Goal: Browse casually: Explore the website without a specific task or goal

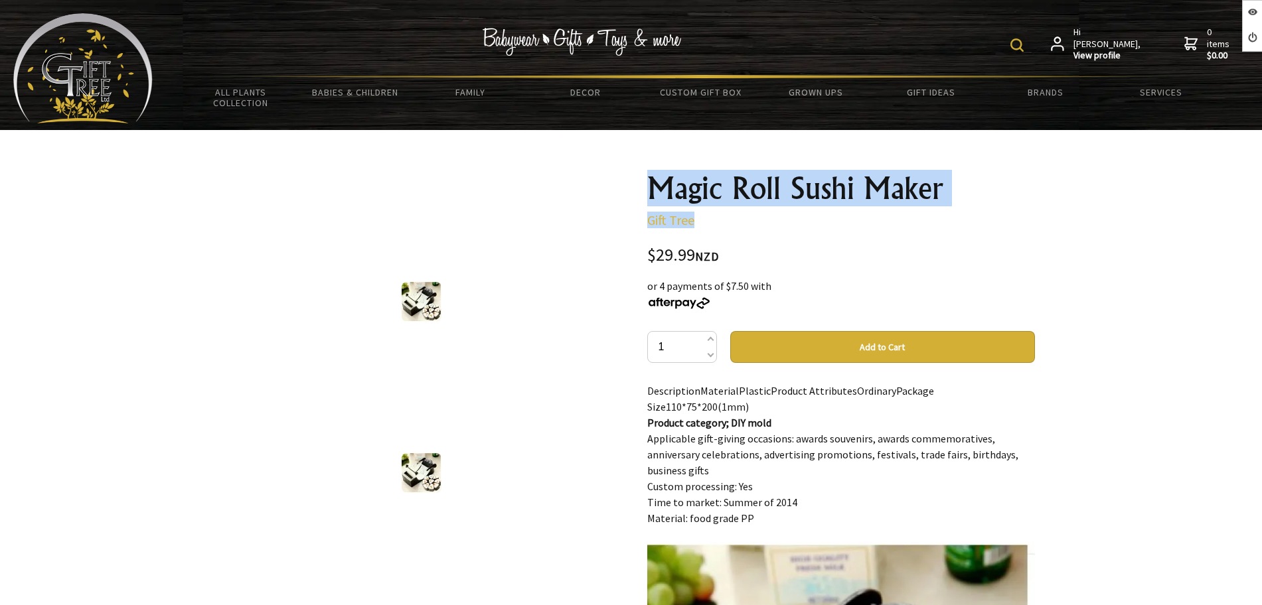
drag, startPoint x: 953, startPoint y: 208, endPoint x: 629, endPoint y: 190, distance: 324.5
click at [629, 190] on div "1 /1 Magic Roll Sushi Maker Gift Tree $29.99 NZD or 4 payments of $7.50 with 1 …" at bounding box center [631, 542] width 828 height 760
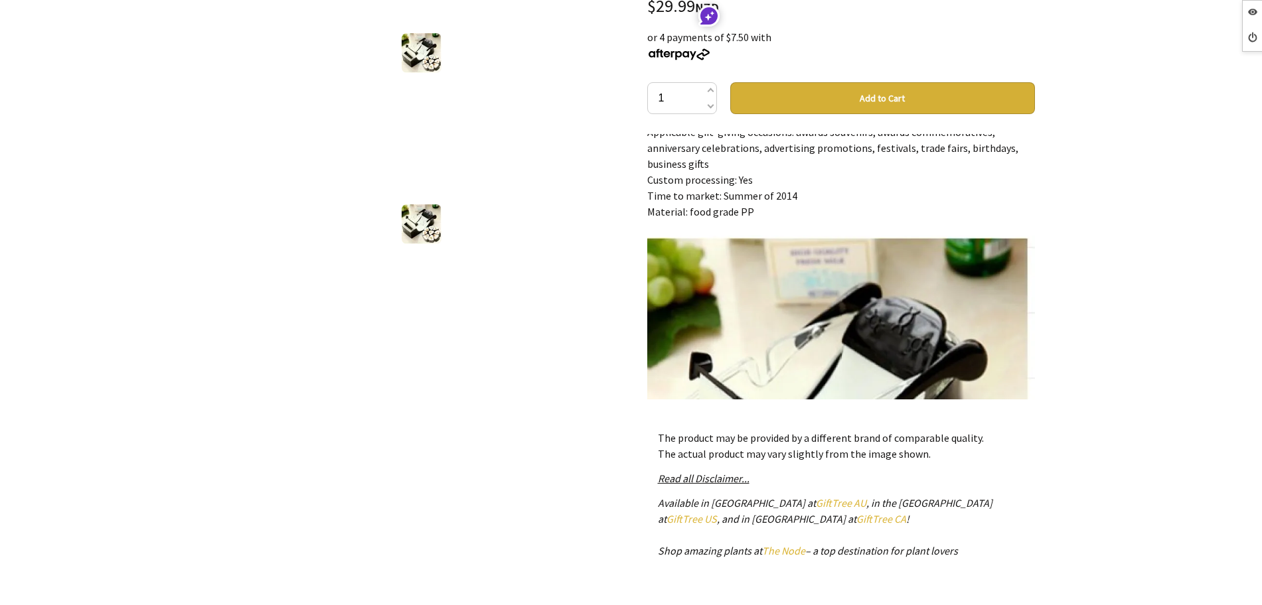
scroll to position [83, 0]
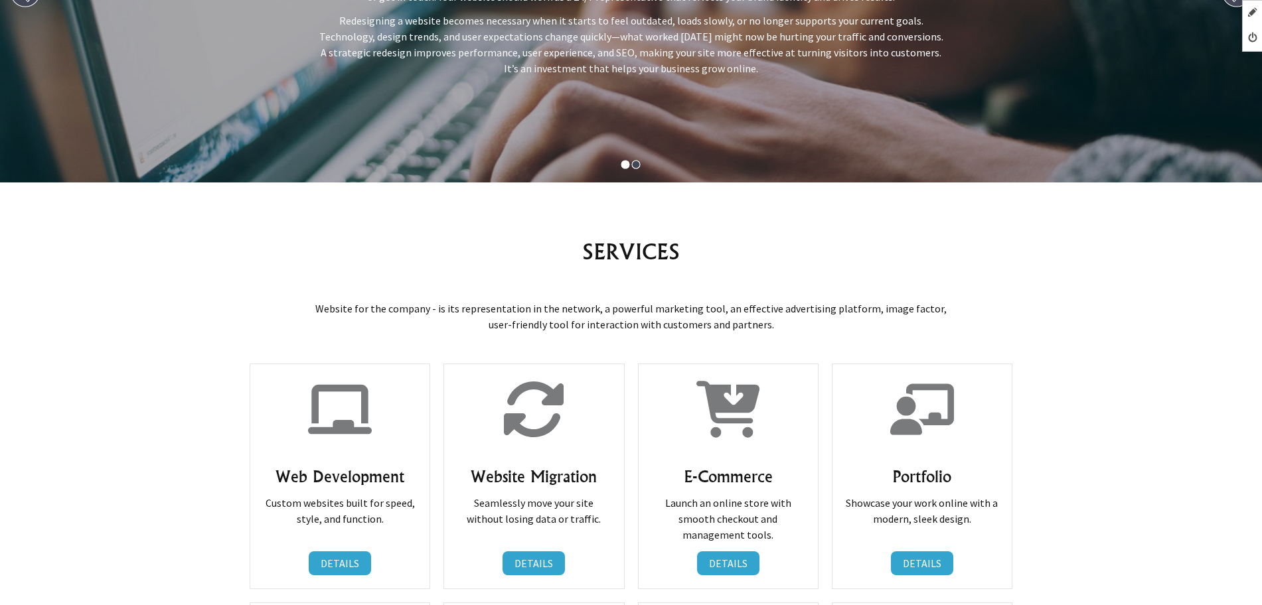
scroll to position [166, 0]
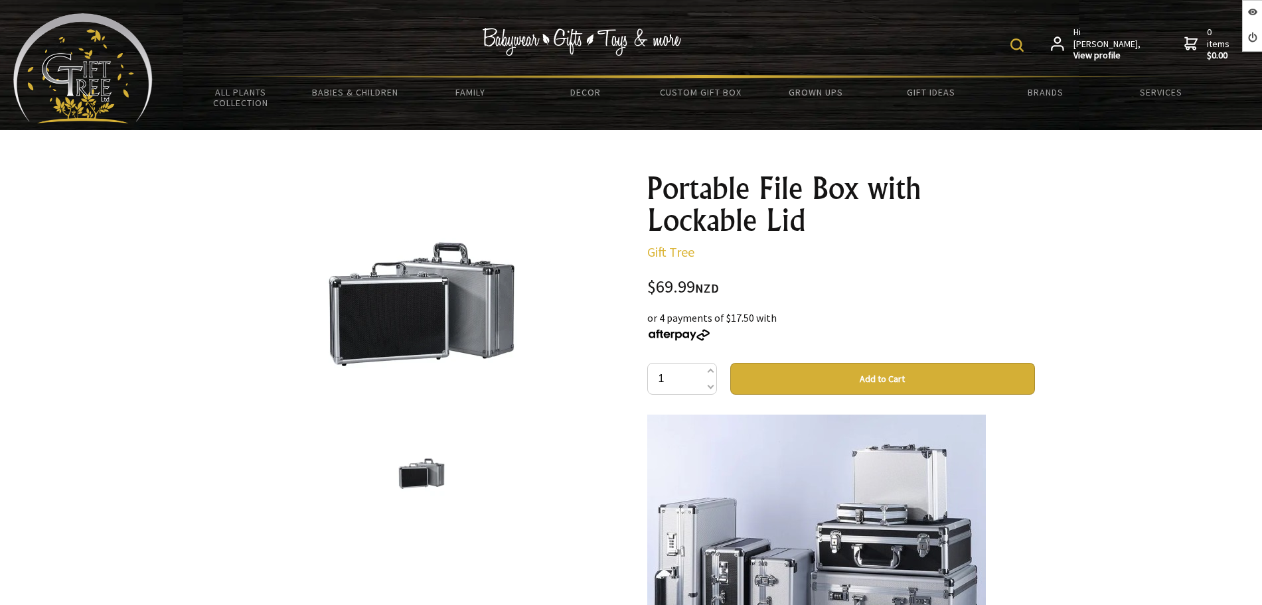
scroll to position [332, 0]
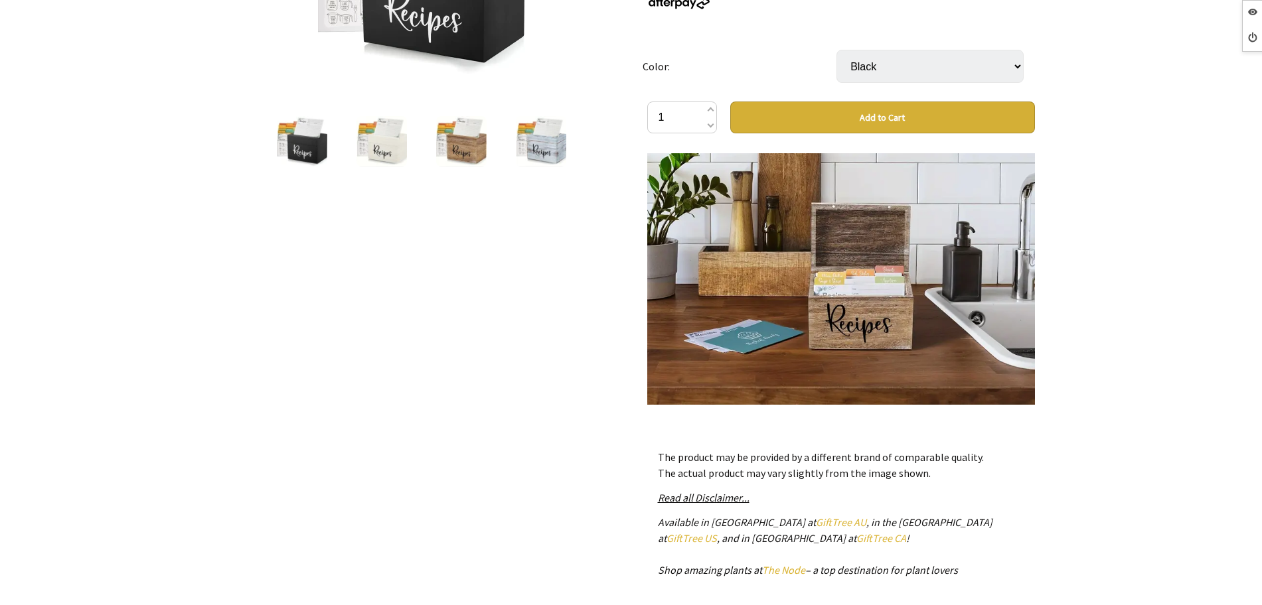
scroll to position [415, 0]
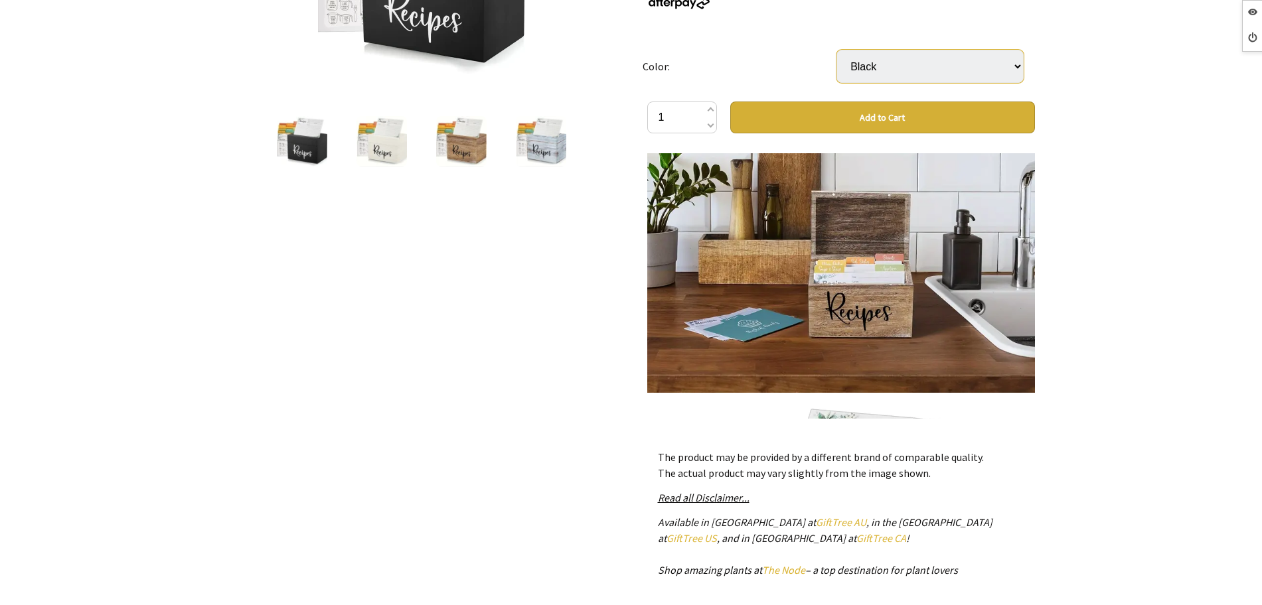
click at [958, 53] on select "Black White Rustic Brown Rustic White" at bounding box center [929, 66] width 187 height 33
click at [544, 280] on div "1 /4" at bounding box center [421, 261] width 409 height 862
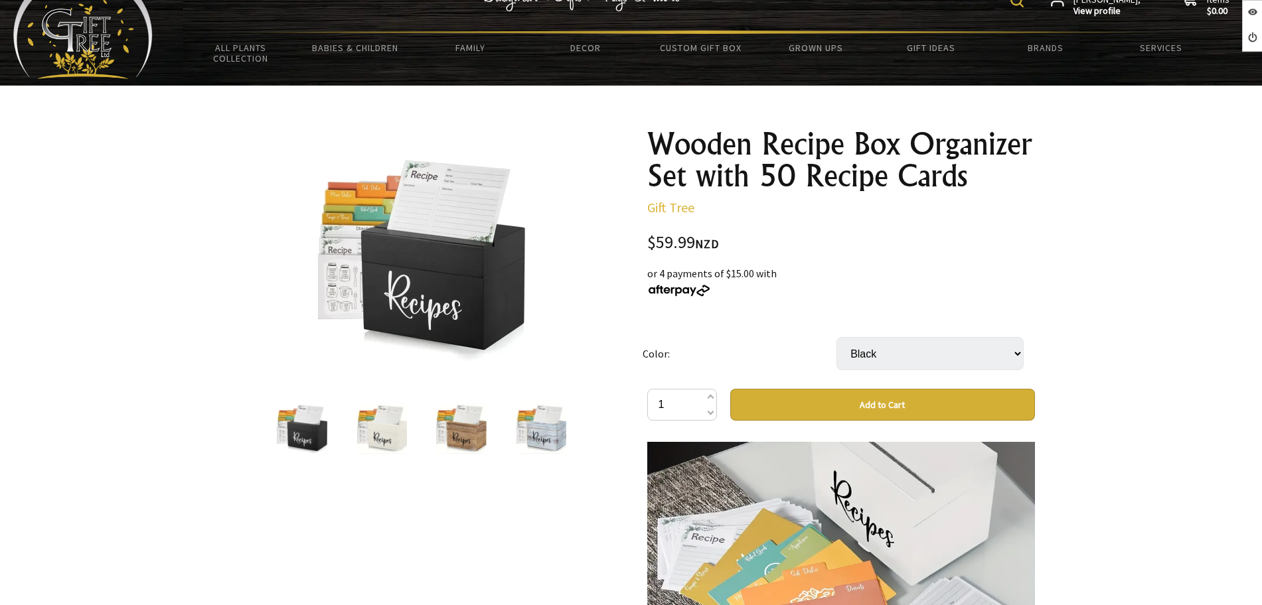
scroll to position [0, 0]
